Goal: Transaction & Acquisition: Download file/media

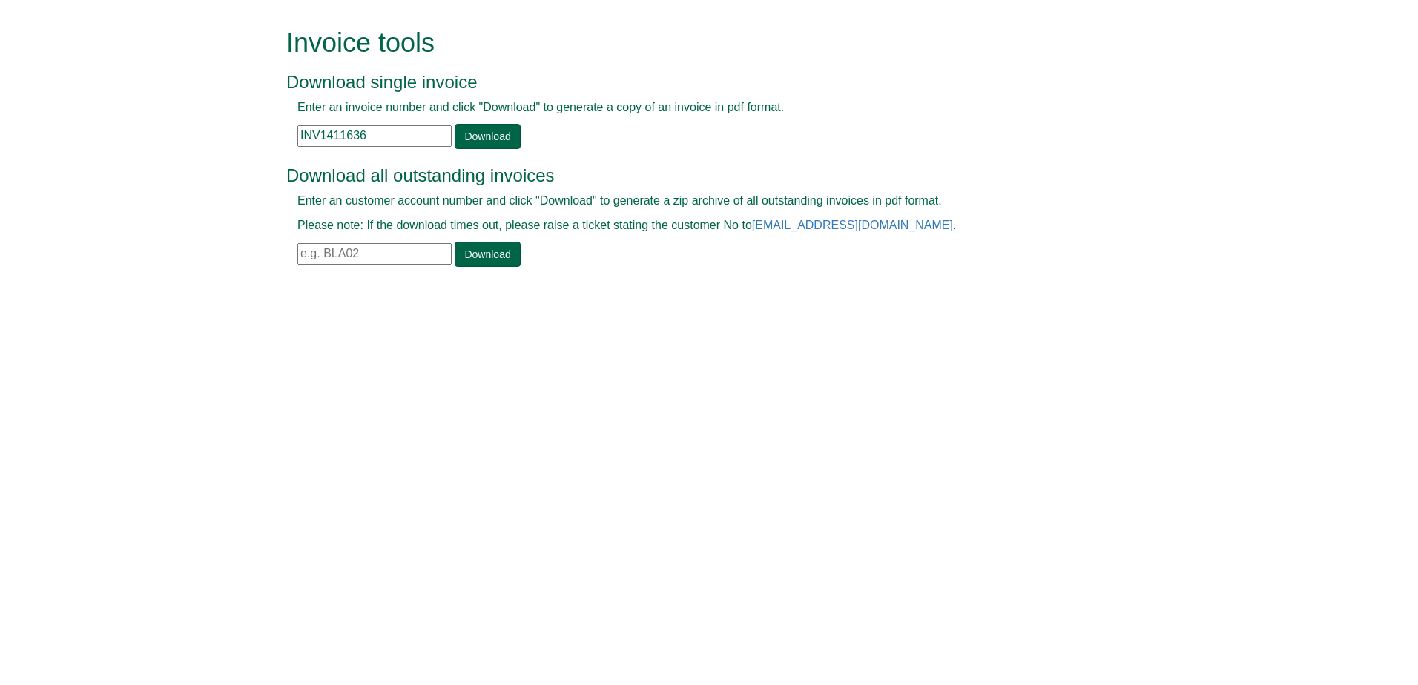
drag, startPoint x: 410, startPoint y: 145, endPoint x: 301, endPoint y: 154, distance: 109.4
click at [301, 154] on div "Invoice tools Download single invoice Enter an invoice number and click "Downlo…" at bounding box center [720, 149] width 846 height 298
paste input "3028"
click at [479, 130] on link "Download" at bounding box center [487, 136] width 65 height 25
drag, startPoint x: 389, startPoint y: 143, endPoint x: 276, endPoint y: 152, distance: 113.8
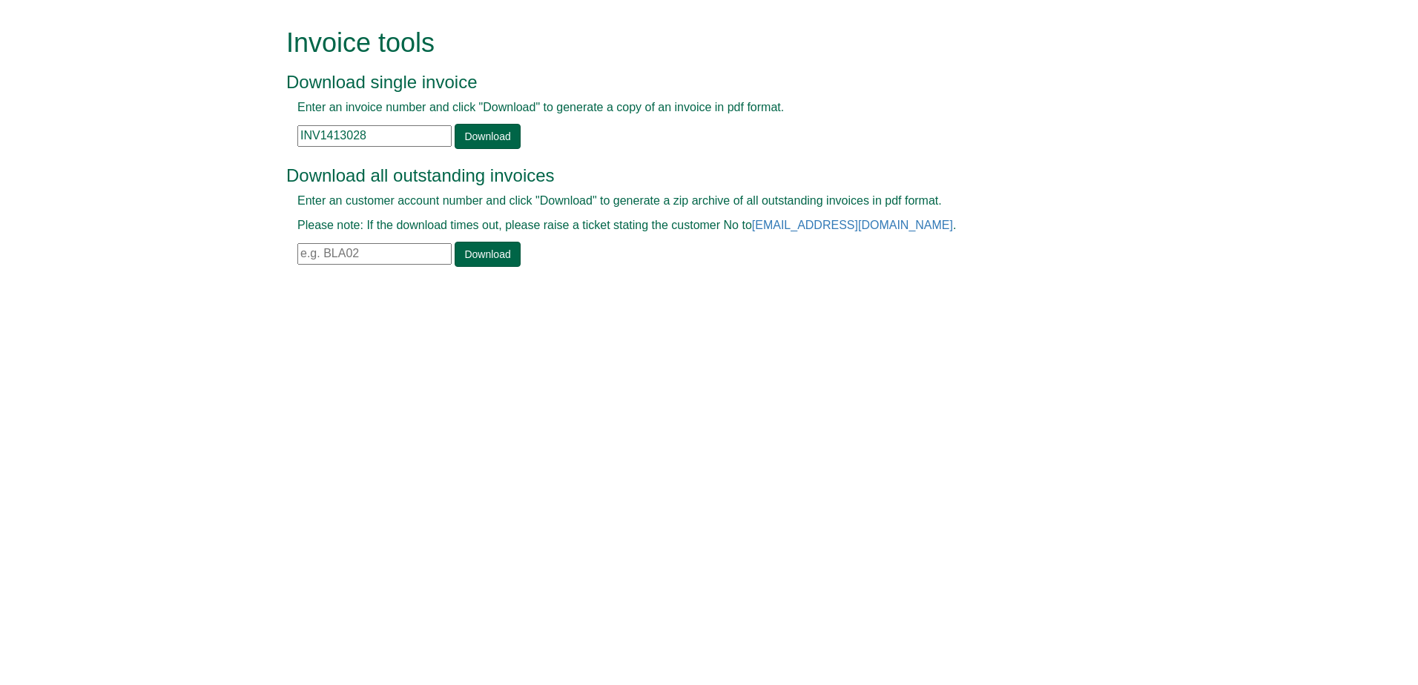
click at [276, 152] on div "Invoice tools Download single invoice Enter an invoice number and click "Downlo…" at bounding box center [709, 149] width 868 height 298
paste input "2227"
click at [481, 138] on link "Download" at bounding box center [487, 136] width 65 height 25
drag, startPoint x: 389, startPoint y: 131, endPoint x: 165, endPoint y: 143, distance: 224.3
click at [165, 143] on form "Invoice tools Download single invoice Enter an invoice number and click "Downlo…" at bounding box center [709, 149] width 1418 height 298
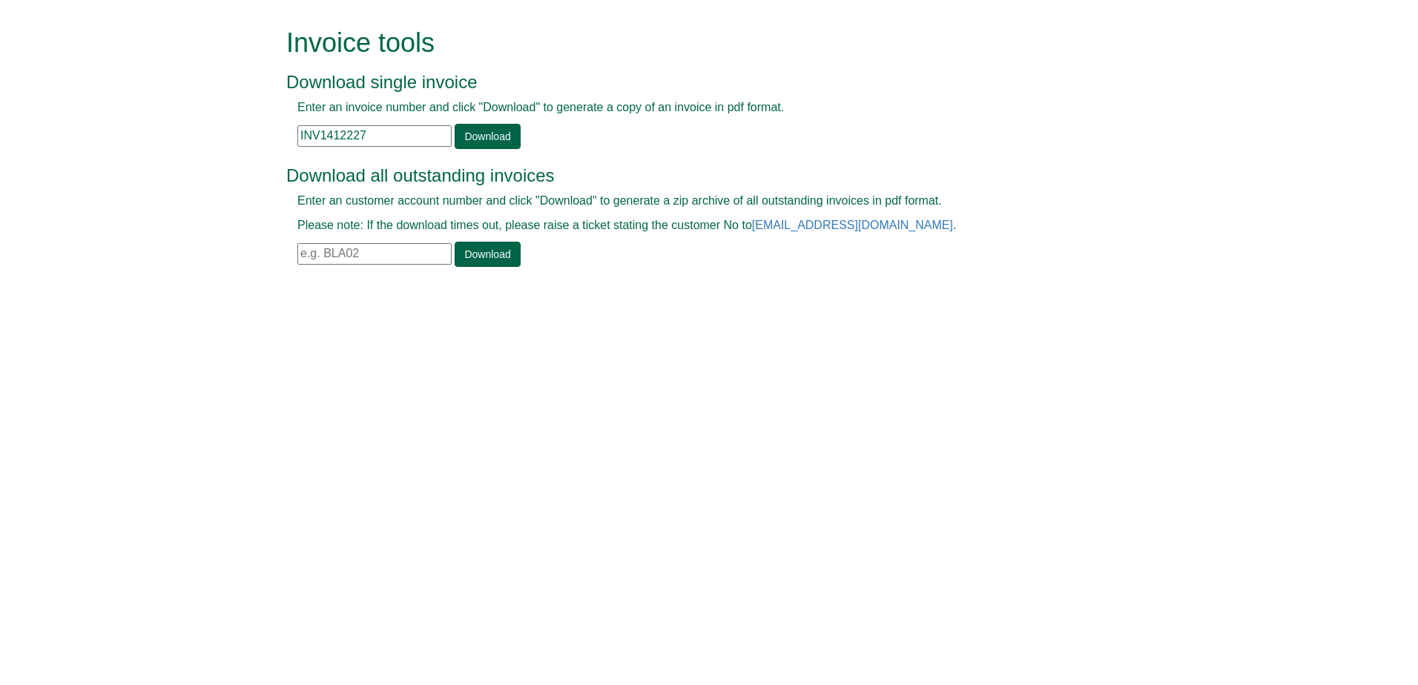
paste input "18"
click at [516, 128] on link "Download" at bounding box center [487, 136] width 65 height 25
drag, startPoint x: 437, startPoint y: 134, endPoint x: 223, endPoint y: 147, distance: 214.0
click at [223, 147] on form "Invoice tools Download single invoice Enter an invoice number and click "Downlo…" at bounding box center [709, 149] width 1418 height 298
paste input "460"
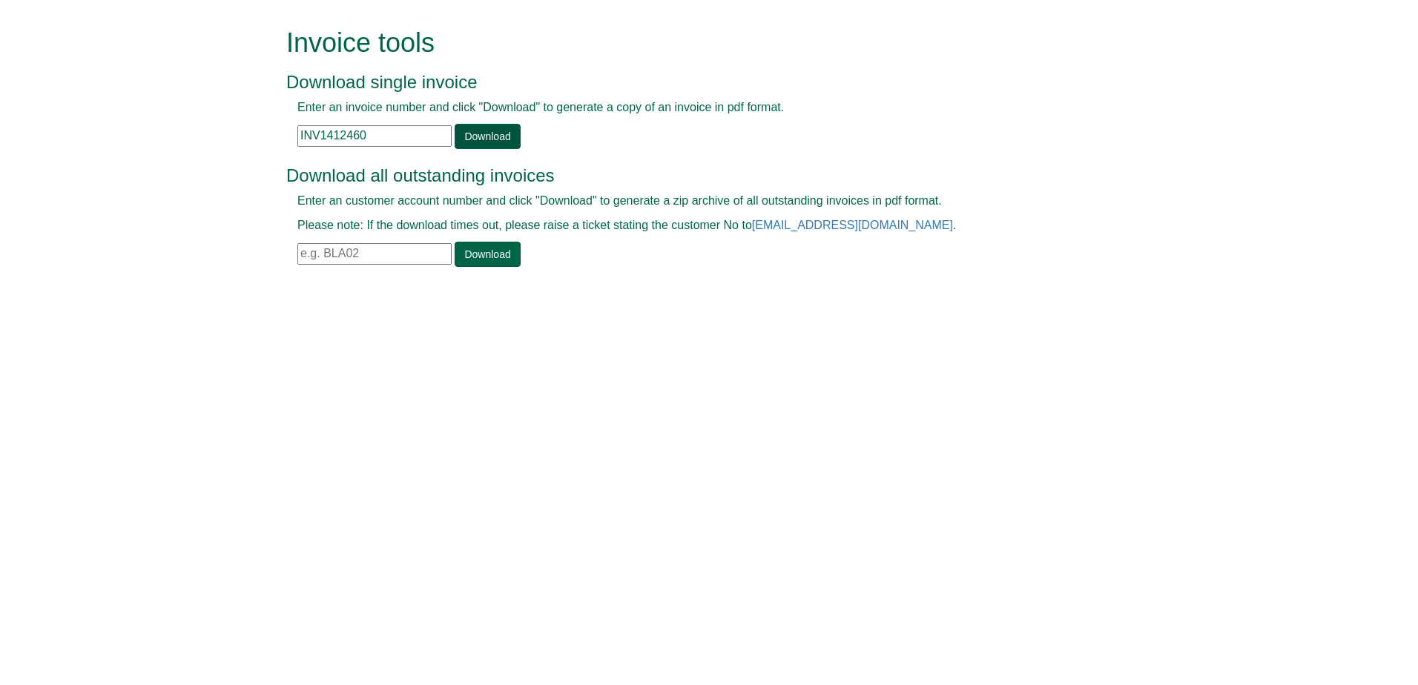
type input "INV1412460"
click at [477, 136] on link "Download" at bounding box center [487, 136] width 65 height 25
